Goal: Task Accomplishment & Management: Use online tool/utility

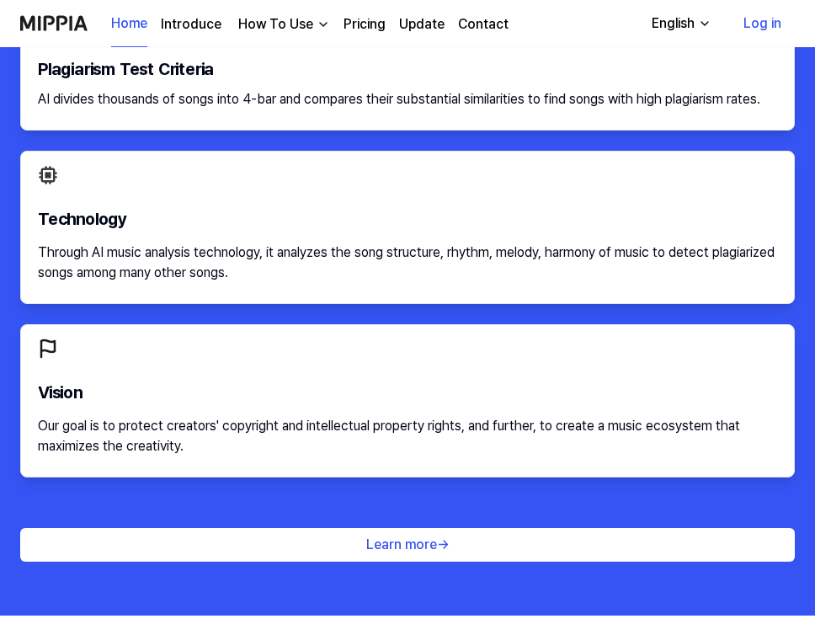
scroll to position [2185, 0]
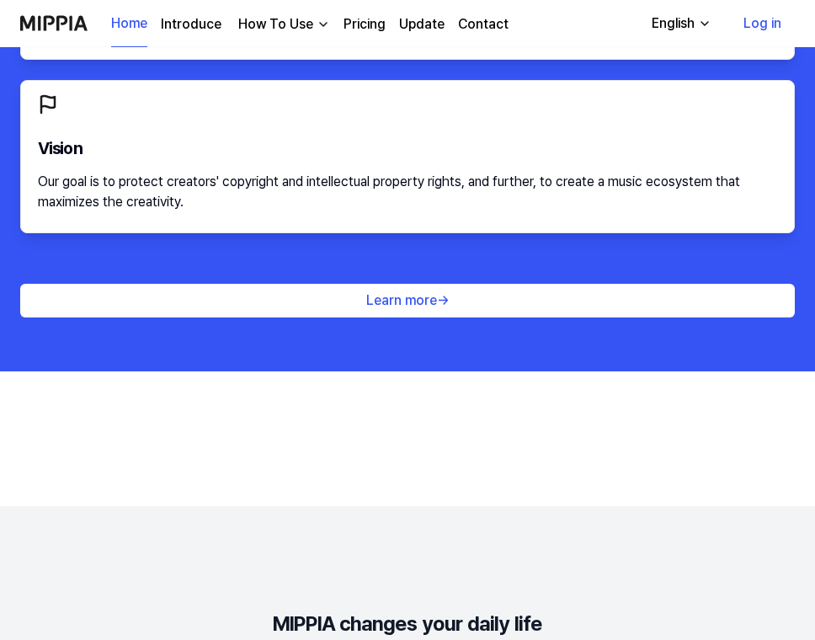
click at [300, 22] on div "How To Use" at bounding box center [276, 24] width 82 height 20
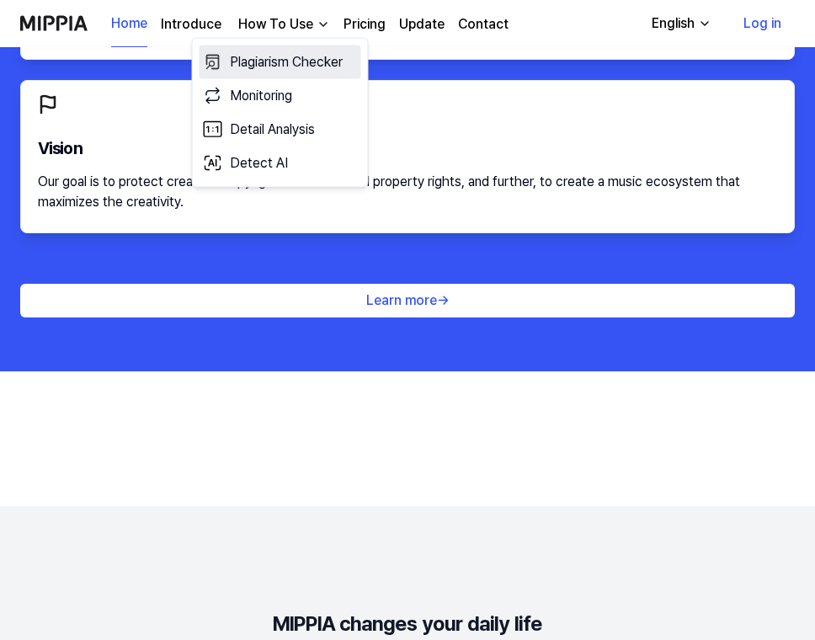
click at [276, 59] on link "Plagiarism Checker" at bounding box center [281, 62] width 162 height 34
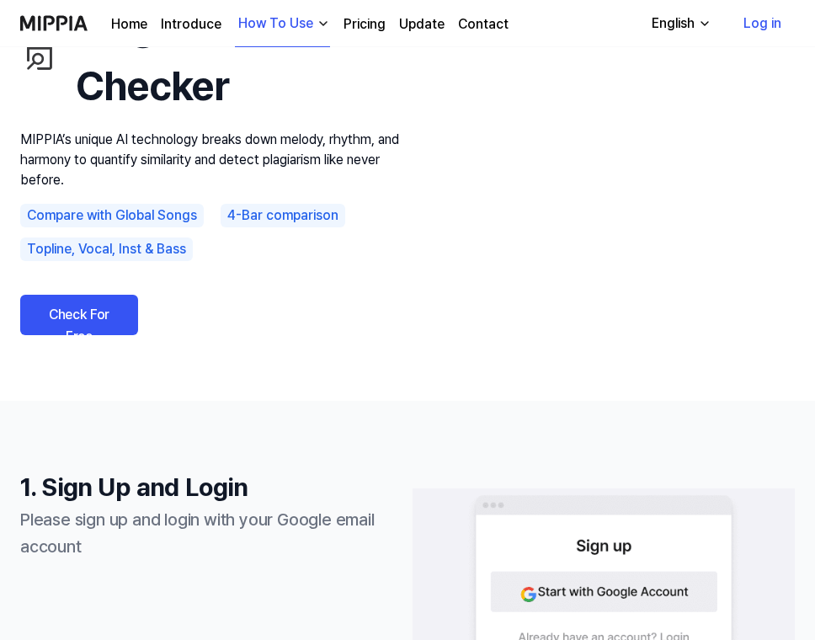
scroll to position [101, 0]
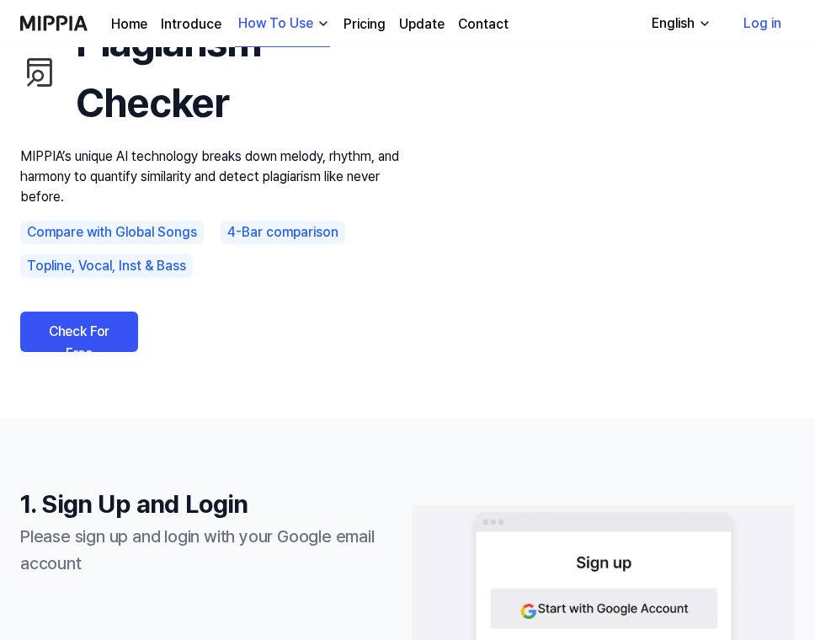
click at [91, 317] on link "Check For Free" at bounding box center [79, 331] width 118 height 40
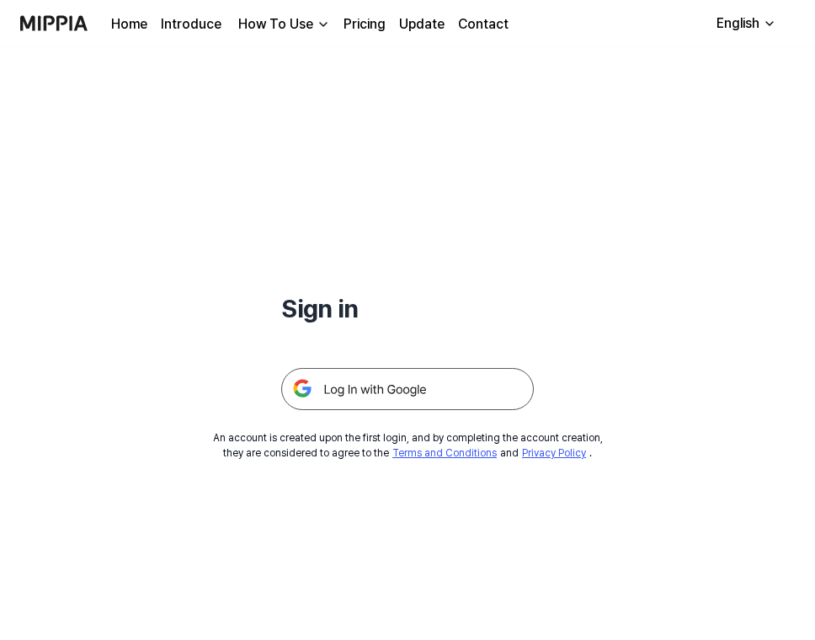
click at [333, 392] on img at bounding box center [407, 389] width 253 height 42
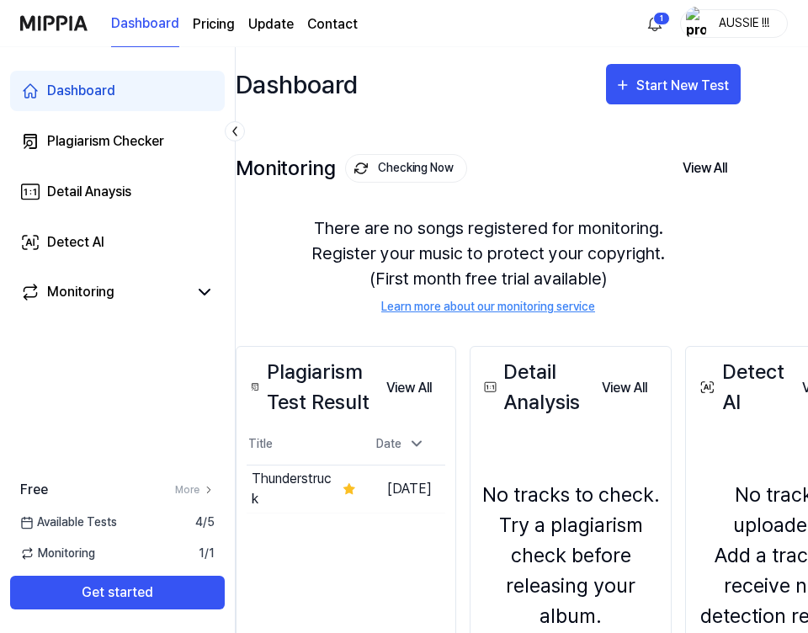
scroll to position [0, 35]
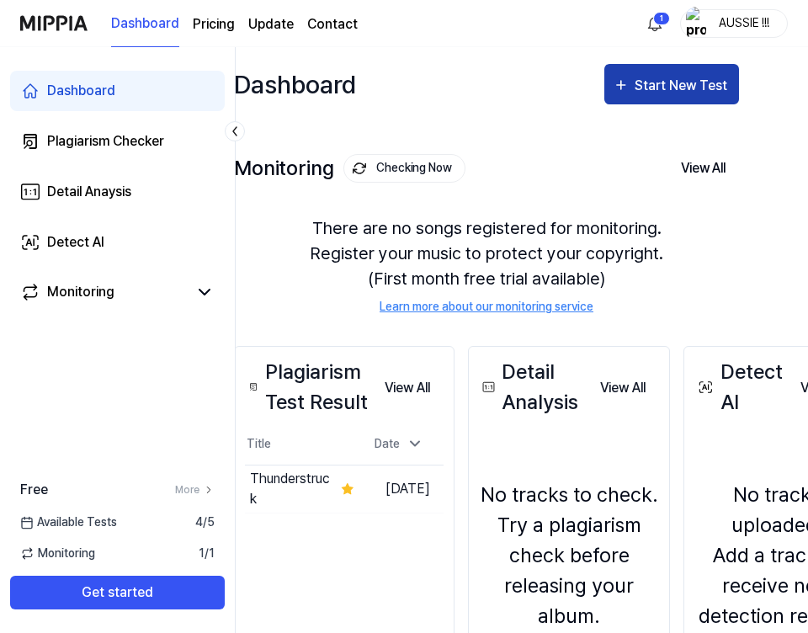
click at [637, 77] on div "Start New Test" at bounding box center [683, 86] width 96 height 22
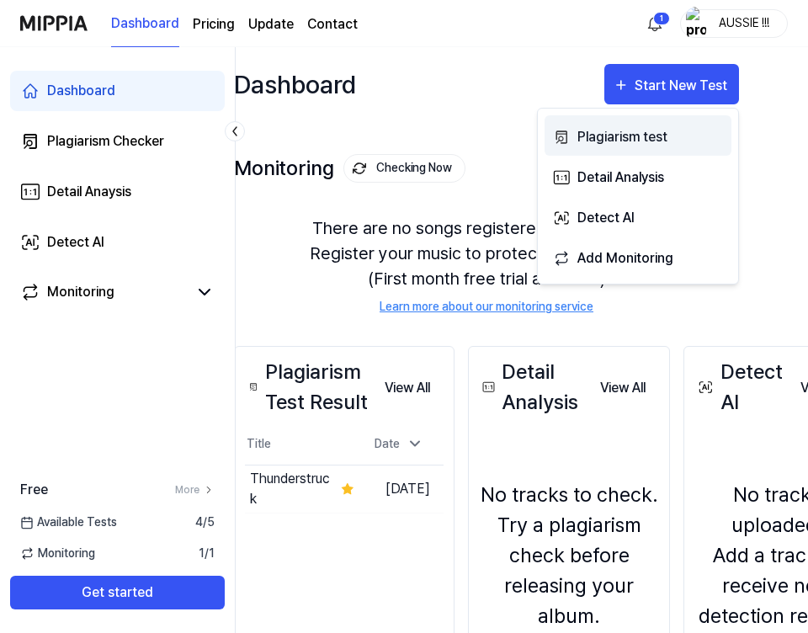
click at [623, 136] on div "Plagiarism test" at bounding box center [650, 137] width 146 height 22
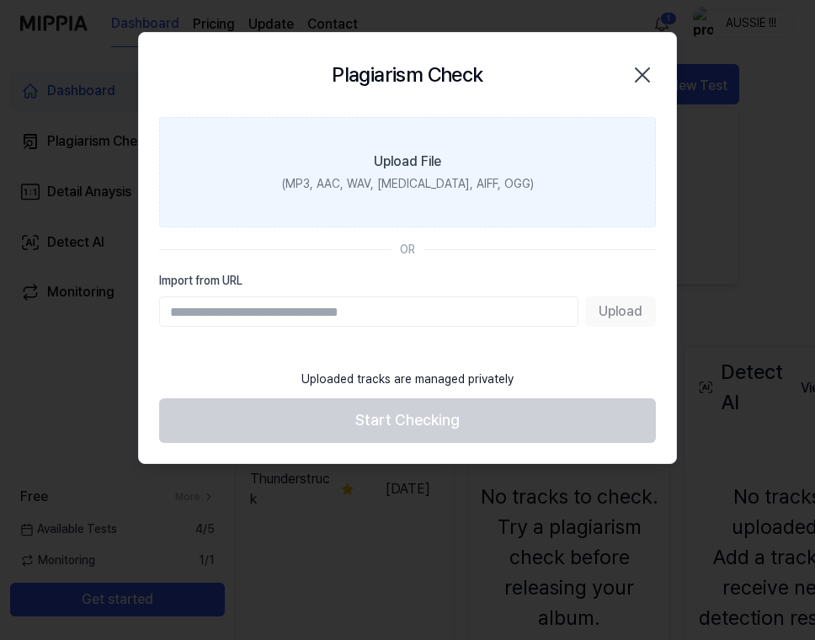
paste input "**********"
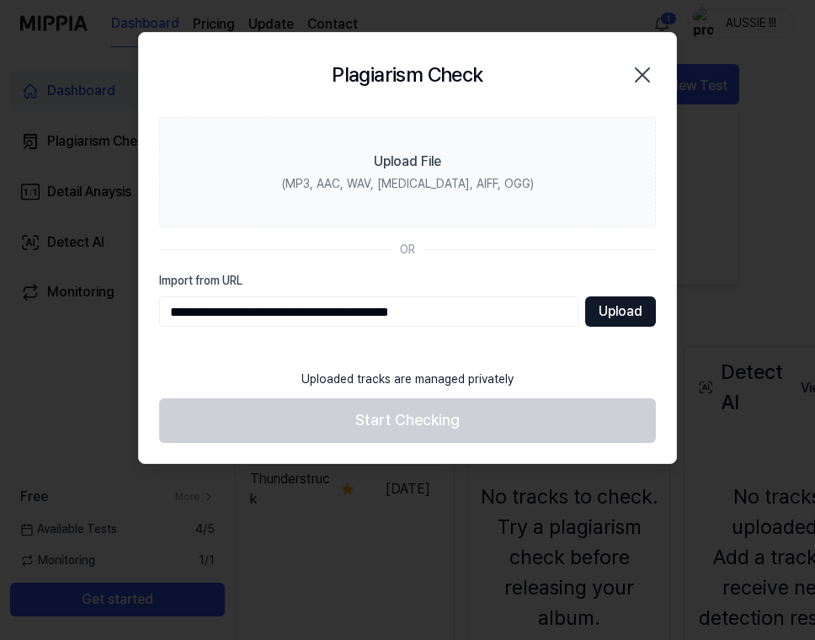
type input "**********"
click at [601, 317] on button "Upload" at bounding box center [620, 311] width 71 height 30
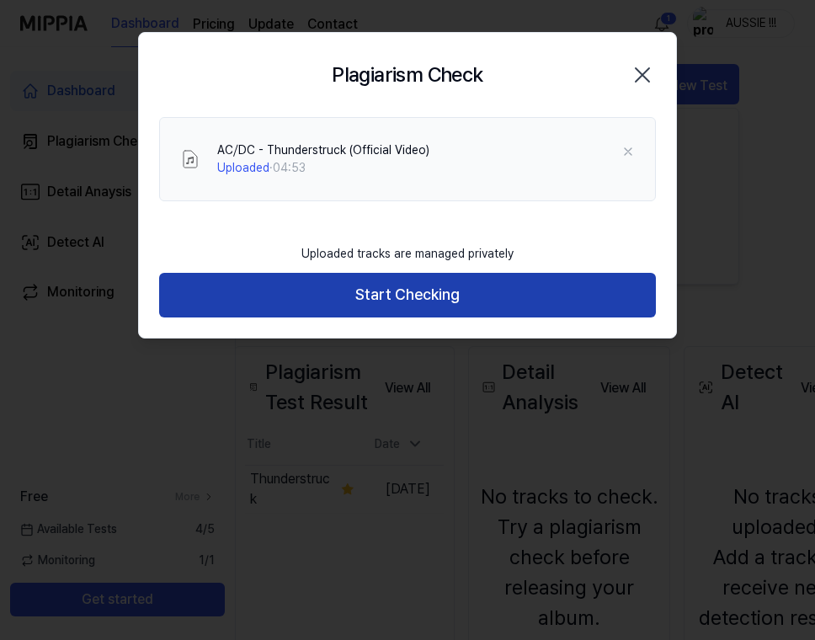
click at [512, 289] on button "Start Checking" at bounding box center [407, 295] width 497 height 45
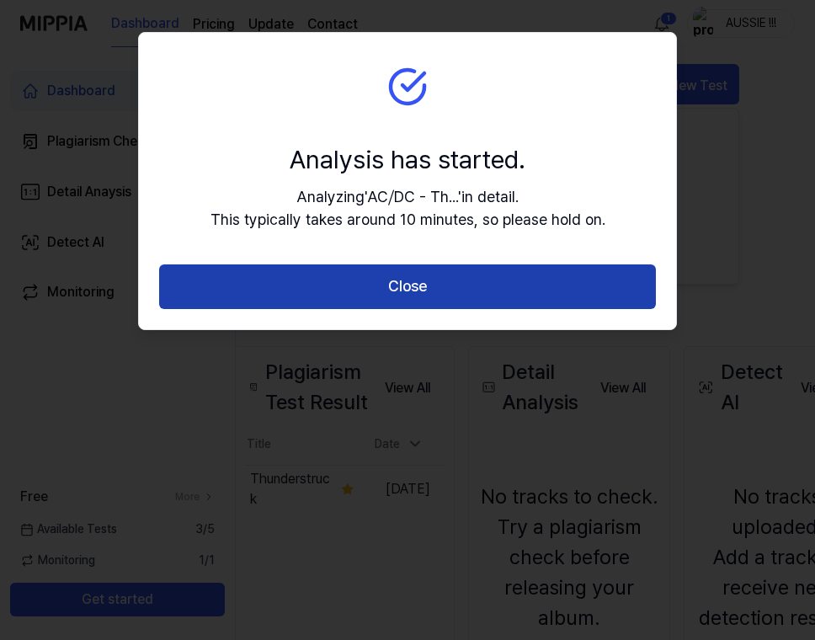
click at [512, 289] on button "Close" at bounding box center [407, 286] width 497 height 45
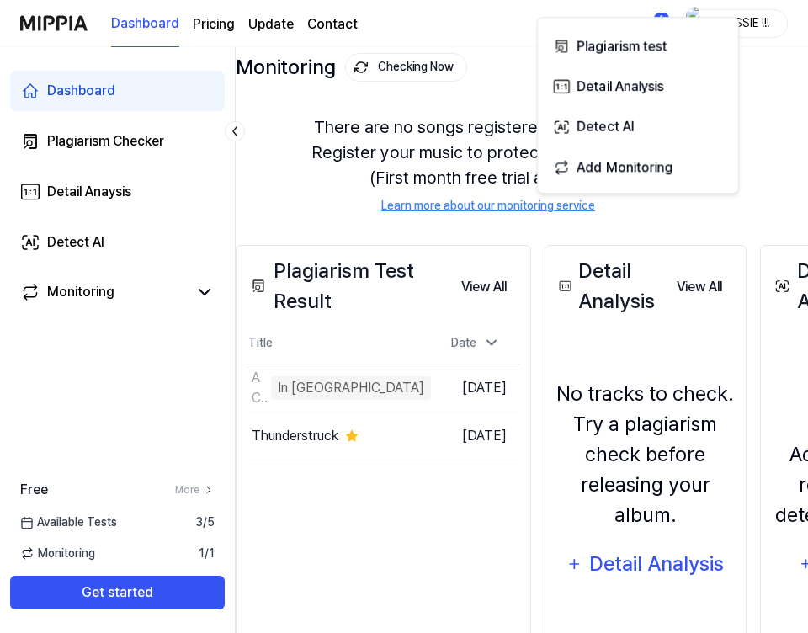
scroll to position [104, 25]
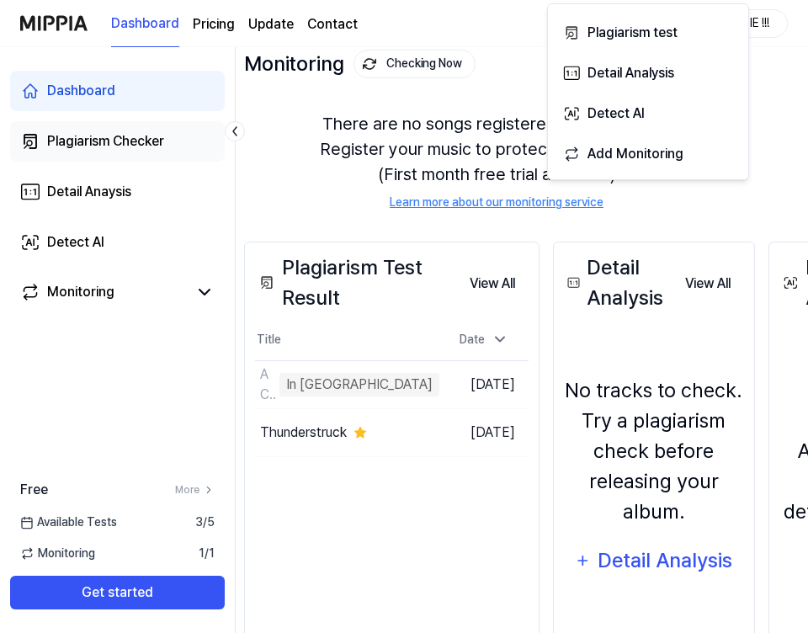
click at [197, 141] on link "Plagiarism Checker" at bounding box center [117, 141] width 215 height 40
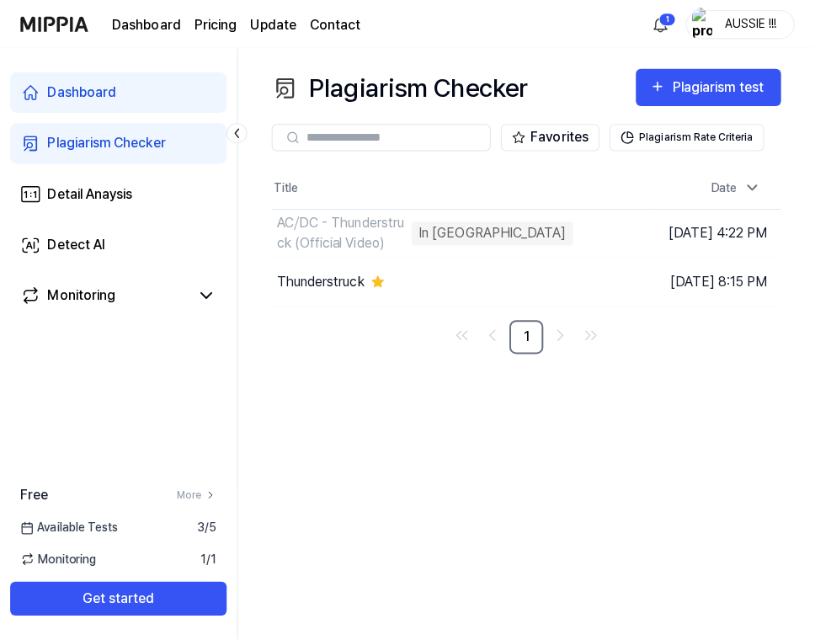
scroll to position [0, 0]
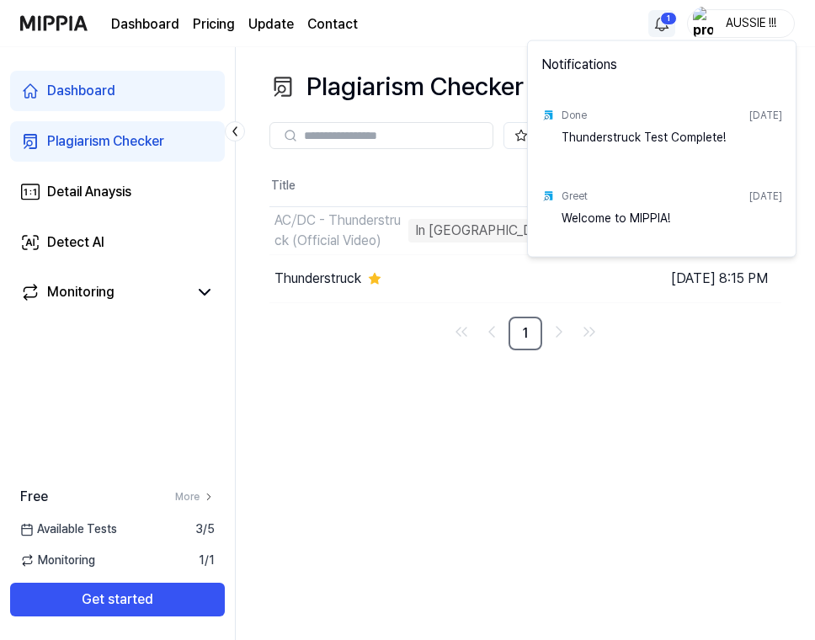
click at [656, 30] on html "Dashboard Pricing Update Contact 1 AUSSIE !!! Dashboard Plagiarism Checker Deta…" at bounding box center [407, 320] width 815 height 640
click at [422, 278] on html "Dashboard Pricing Update Contact AUSSIE !!! Dashboard Plagiarism Checker Detail…" at bounding box center [407, 320] width 815 height 640
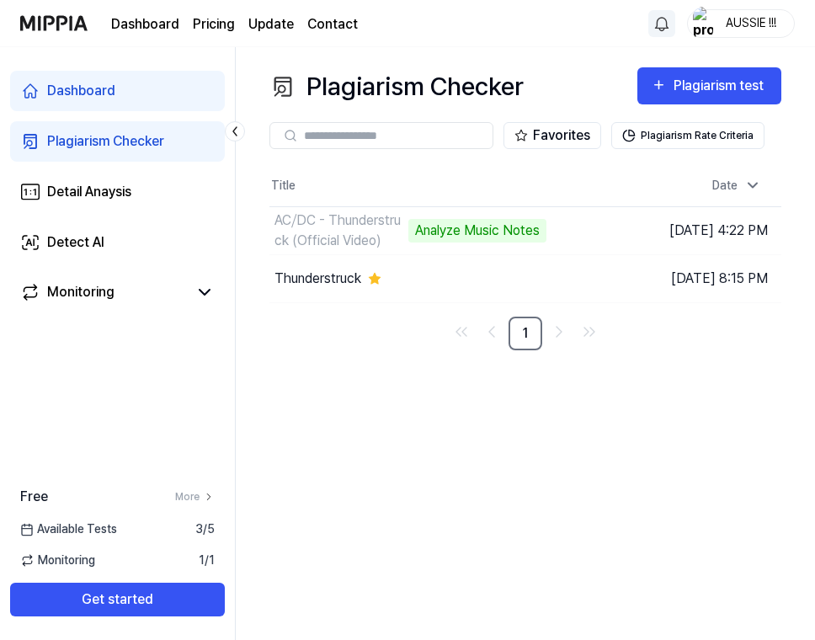
click at [436, 139] on input "text" at bounding box center [393, 135] width 178 height 15
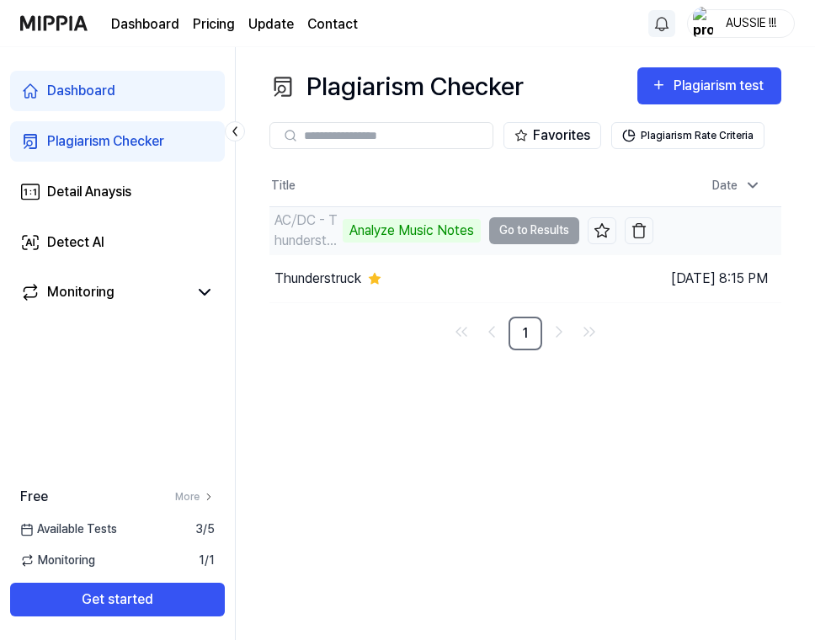
click at [381, 221] on div "Analyze Music Notes" at bounding box center [412, 231] width 138 height 24
click at [374, 233] on div "Analyze Music Notes" at bounding box center [412, 231] width 138 height 24
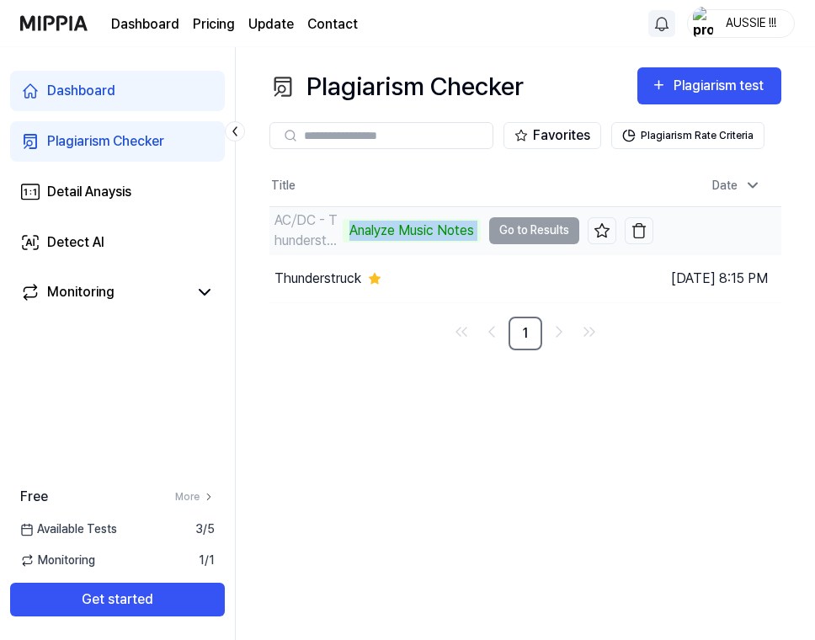
click at [374, 233] on div "Analyze Music Notes" at bounding box center [412, 231] width 138 height 24
click at [492, 236] on td "AC⧸DC - Thunderstruck (Official Video) Analyze Music Notes Go to Results" at bounding box center [461, 230] width 384 height 47
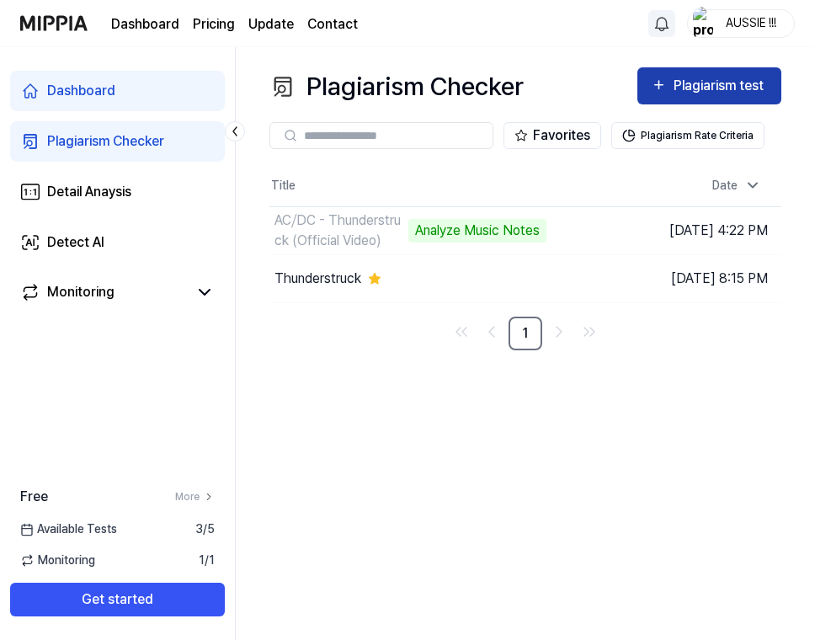
click at [671, 86] on div "Plagiarism test" at bounding box center [709, 86] width 117 height 22
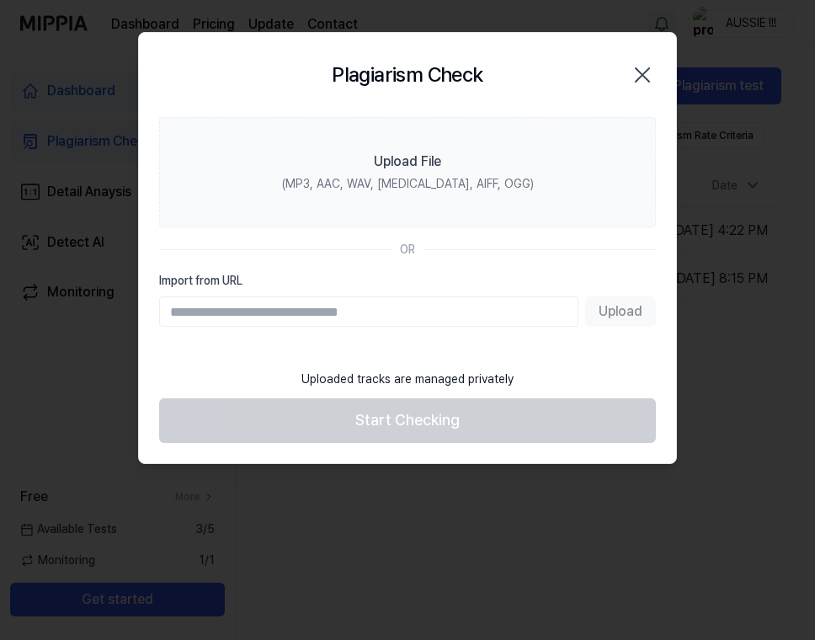
click at [625, 72] on div "Plagiarism Check Close" at bounding box center [407, 75] width 497 height 44
click at [641, 72] on icon "button" at bounding box center [642, 74] width 13 height 13
